Goal: Task Accomplishment & Management: Manage account settings

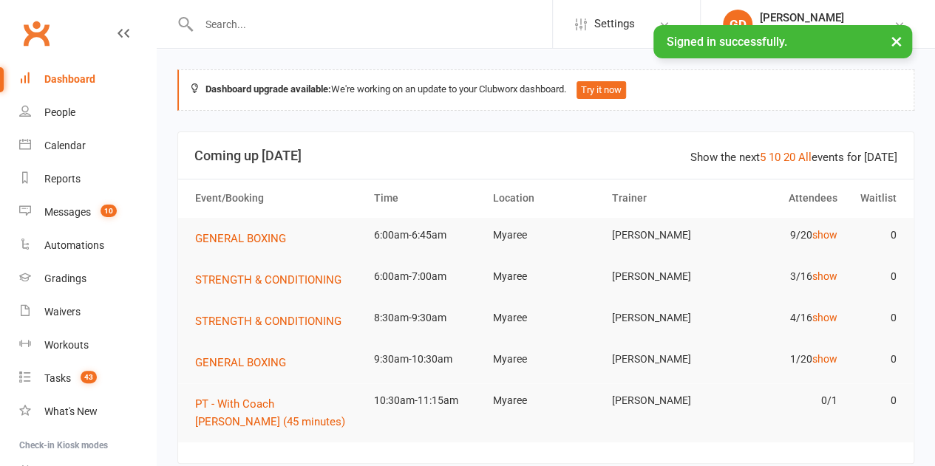
click at [83, 115] on link "People" at bounding box center [87, 112] width 137 height 33
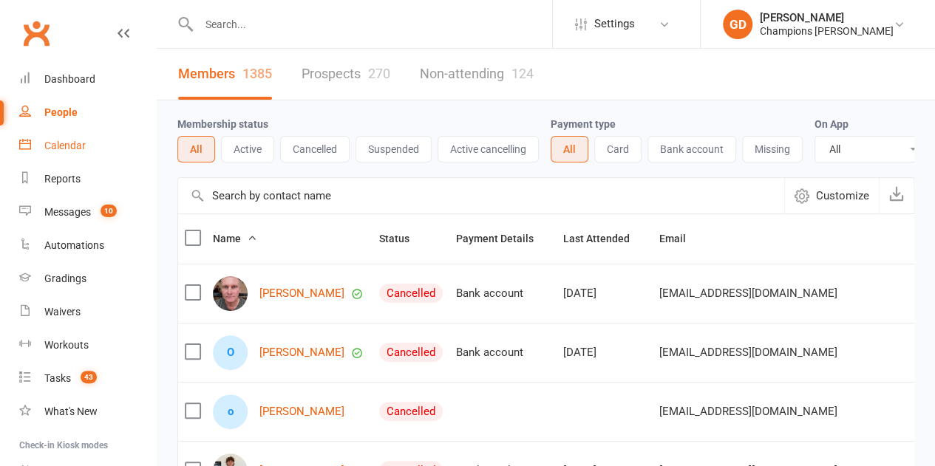
click at [71, 141] on div "Calendar" at bounding box center [64, 146] width 41 height 12
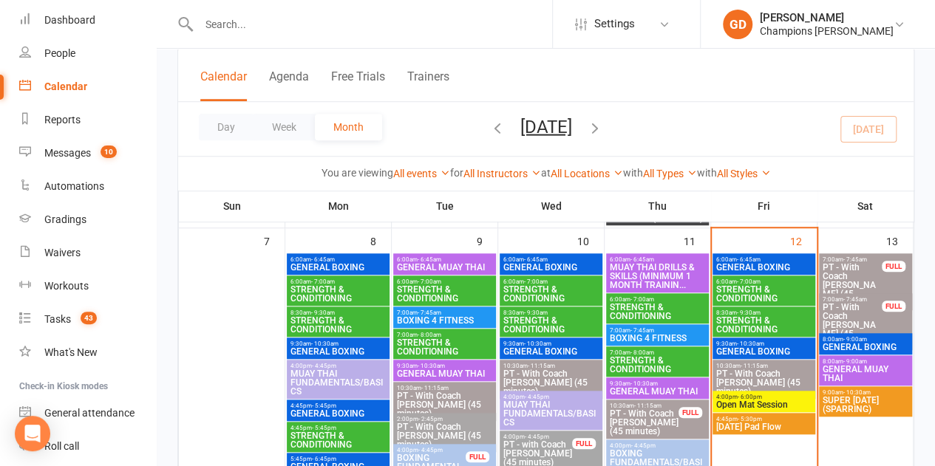
scroll to position [486, 0]
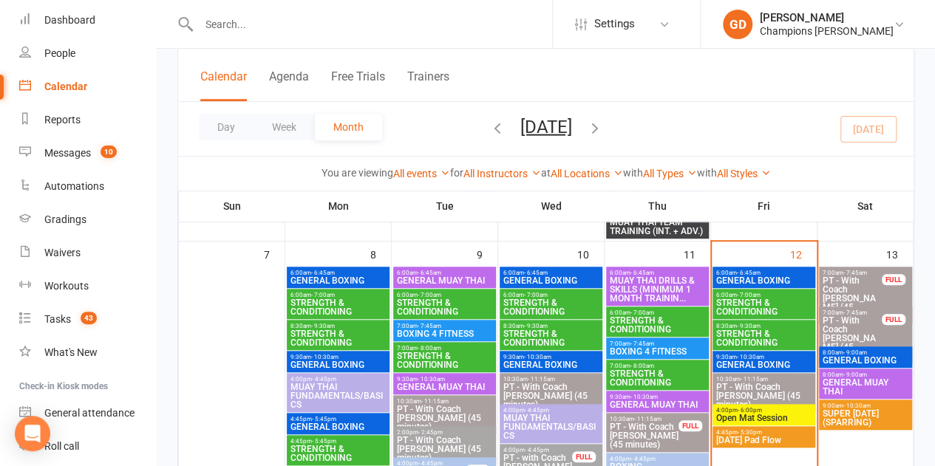
click at [752, 299] on span "STRENGTH & CONDITIONING" at bounding box center [763, 307] width 97 height 18
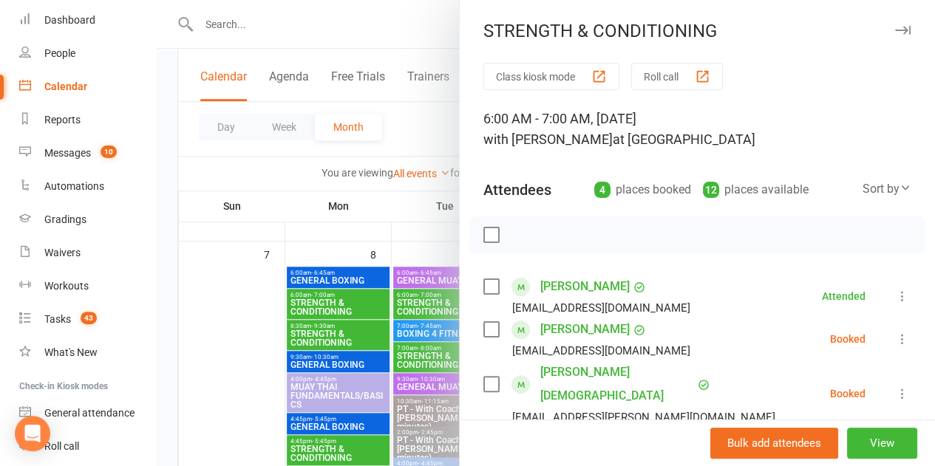
click at [485, 286] on label at bounding box center [490, 286] width 15 height 15
click at [483, 377] on label at bounding box center [490, 384] width 15 height 15
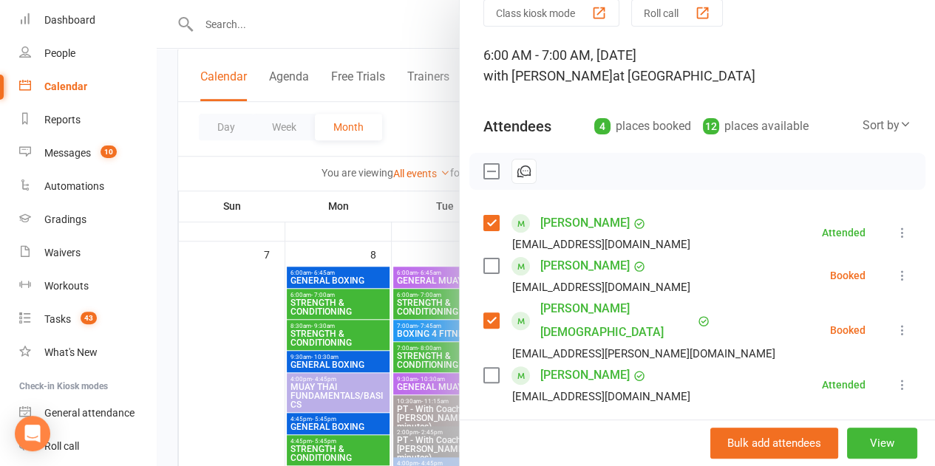
scroll to position [68, 0]
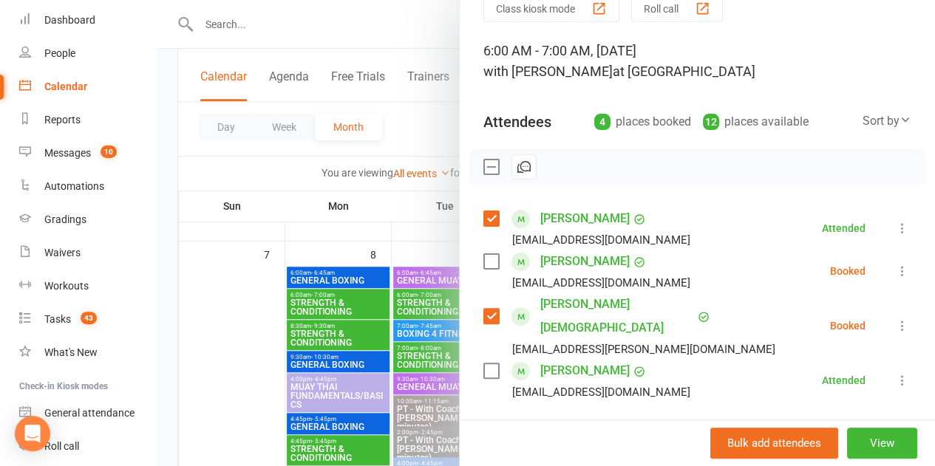
click at [483, 264] on label at bounding box center [490, 261] width 15 height 15
click at [483, 363] on label at bounding box center [490, 370] width 15 height 15
